Goal: Navigation & Orientation: Find specific page/section

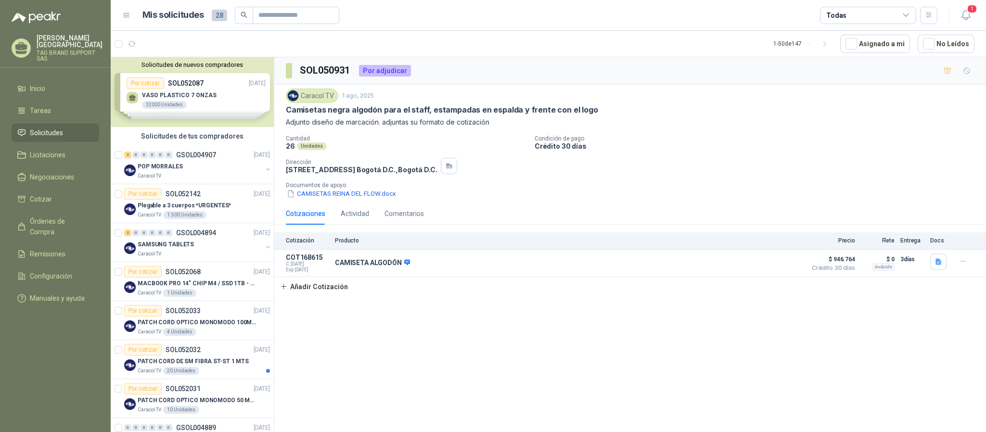
click at [64, 128] on li "Solicitudes" at bounding box center [55, 133] width 76 height 11
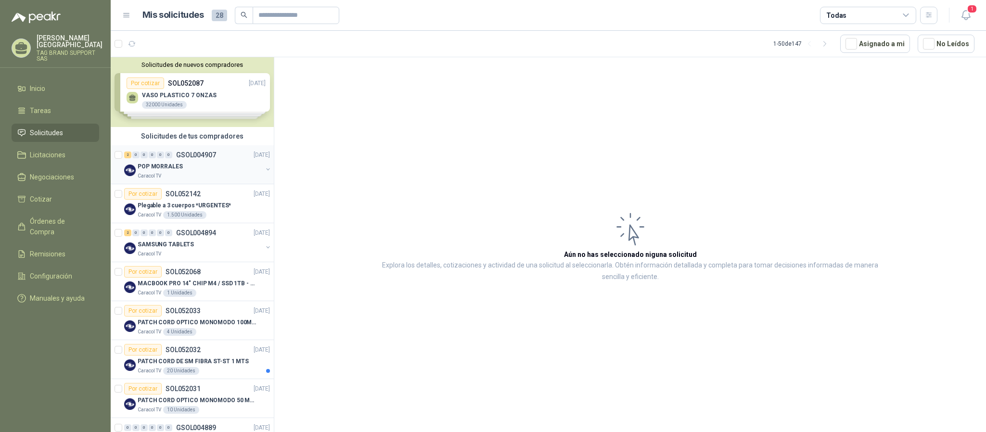
click at [194, 162] on div "POP MORRALES" at bounding box center [200, 167] width 125 height 12
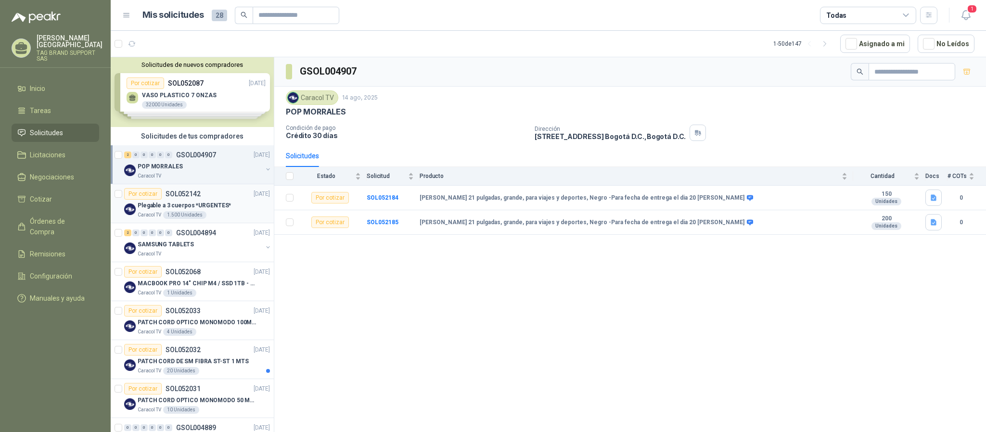
click at [195, 205] on p "Plegable a 3 cuerpos *URGENTES*" at bounding box center [184, 205] width 93 height 9
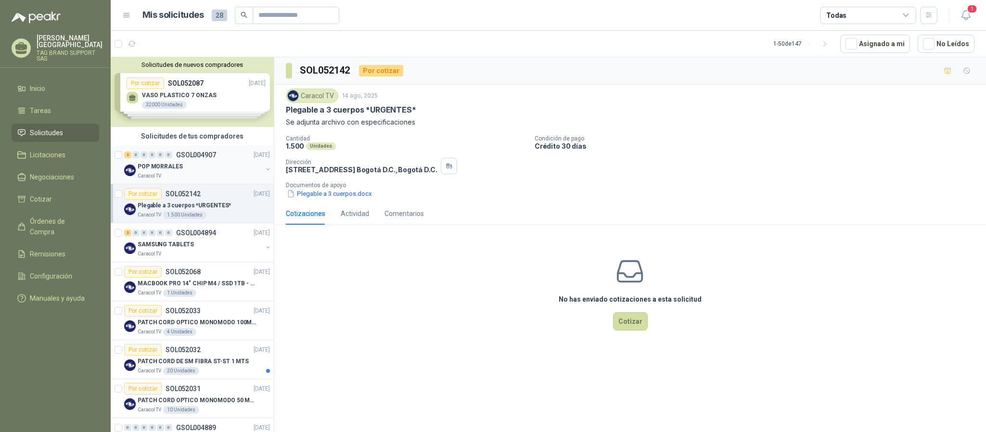
click at [216, 175] on div "Caracol TV" at bounding box center [200, 176] width 125 height 8
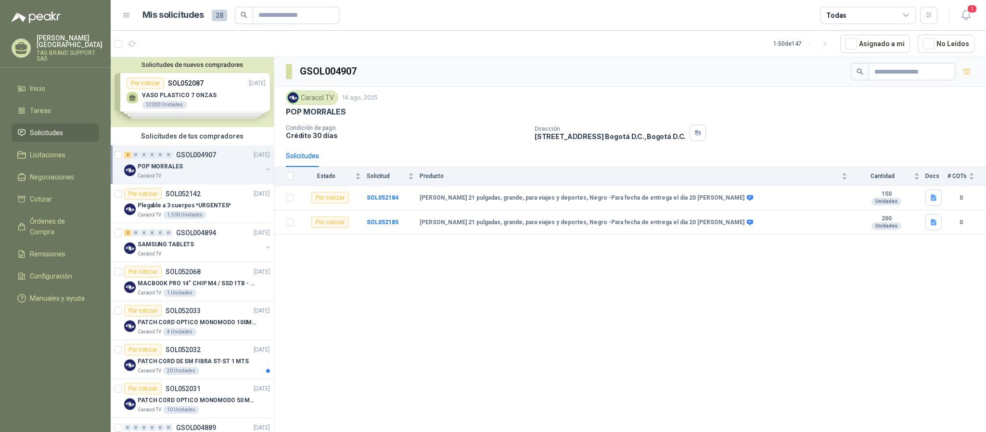
click at [65, 128] on li "Solicitudes" at bounding box center [55, 133] width 76 height 11
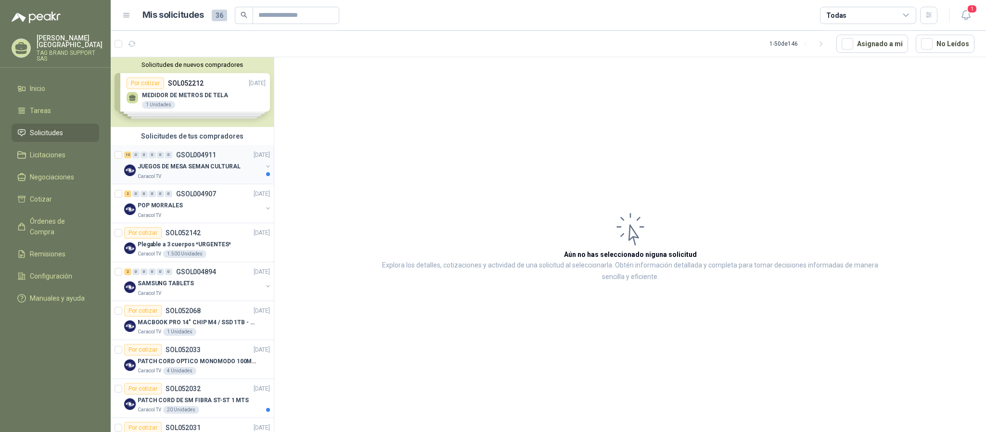
click at [208, 177] on div "Caracol TV" at bounding box center [200, 176] width 125 height 8
